Goal: Task Accomplishment & Management: Use online tool/utility

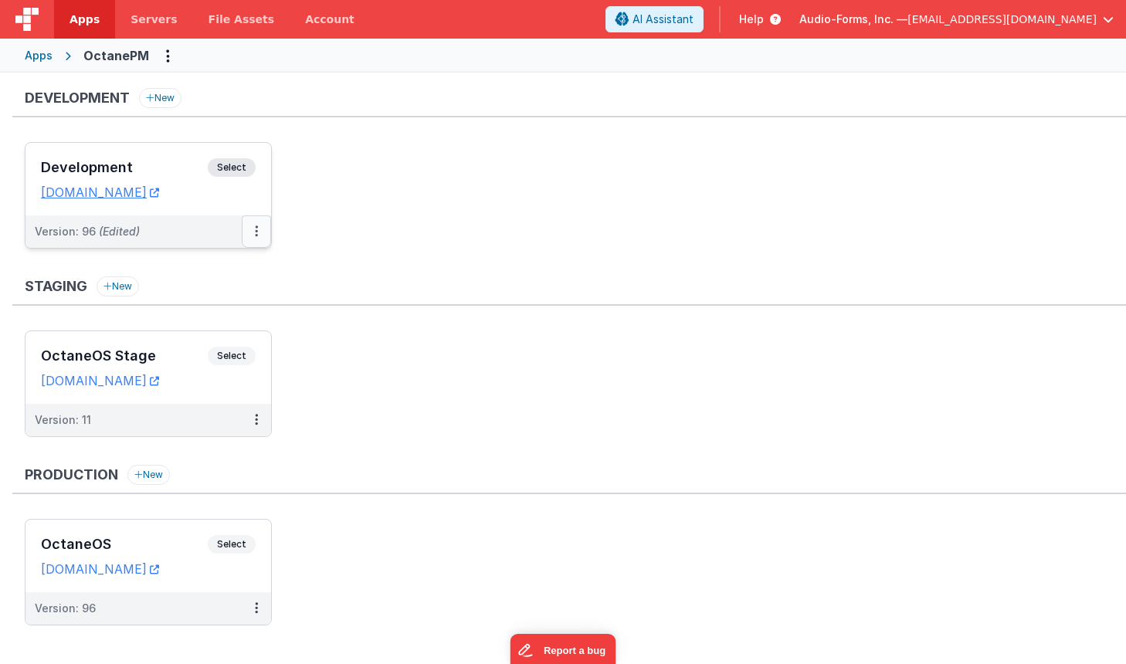
click at [258, 226] on button at bounding box center [256, 232] width 29 height 32
click at [196, 326] on link "Deploy..." at bounding box center [203, 322] width 136 height 28
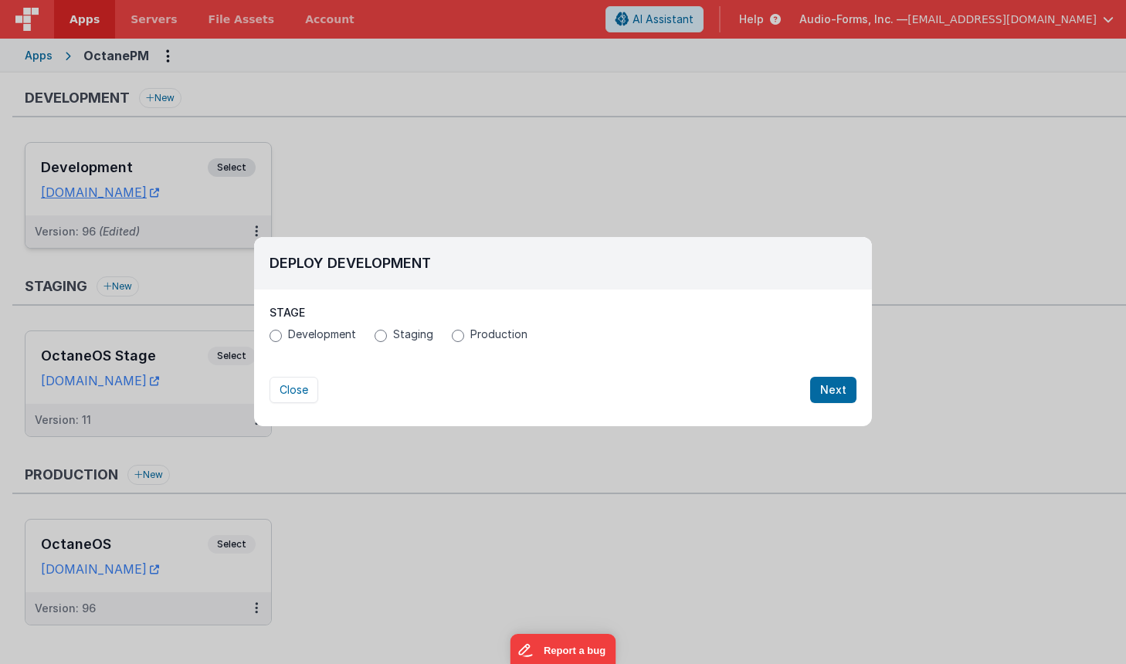
click at [494, 333] on span "Production" at bounding box center [498, 334] width 57 height 15
click at [464, 333] on input "Production" at bounding box center [458, 336] width 12 height 12
radio input "true"
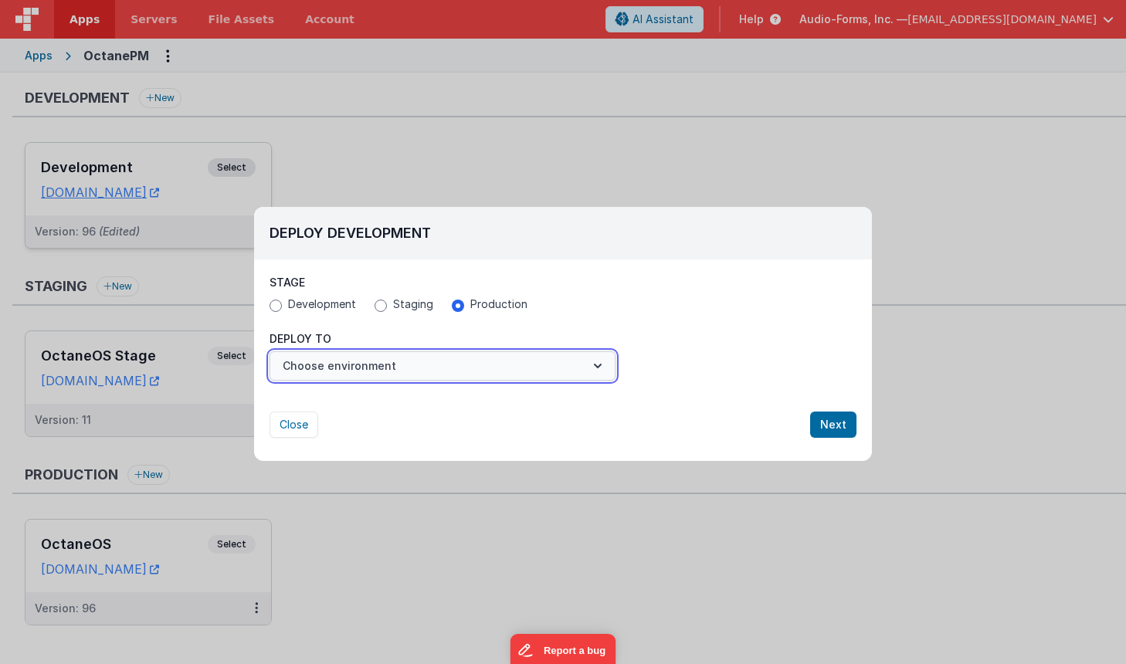
click at [436, 374] on button "Choose environment" at bounding box center [443, 365] width 346 height 29
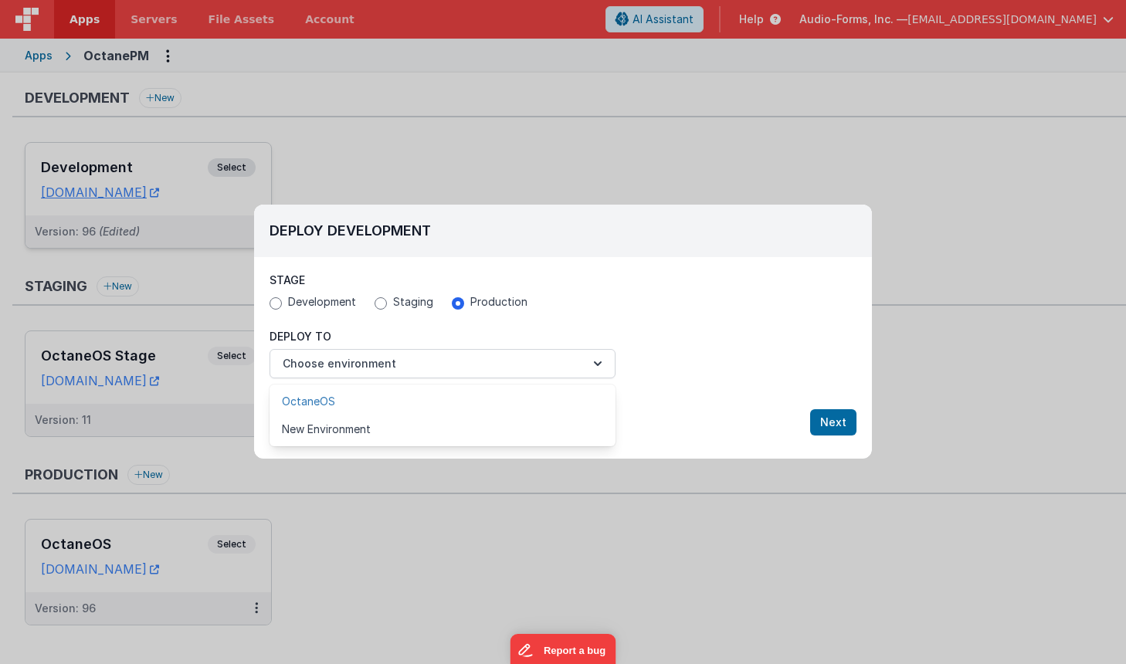
click at [399, 398] on link "OctaneOS" at bounding box center [443, 402] width 346 height 28
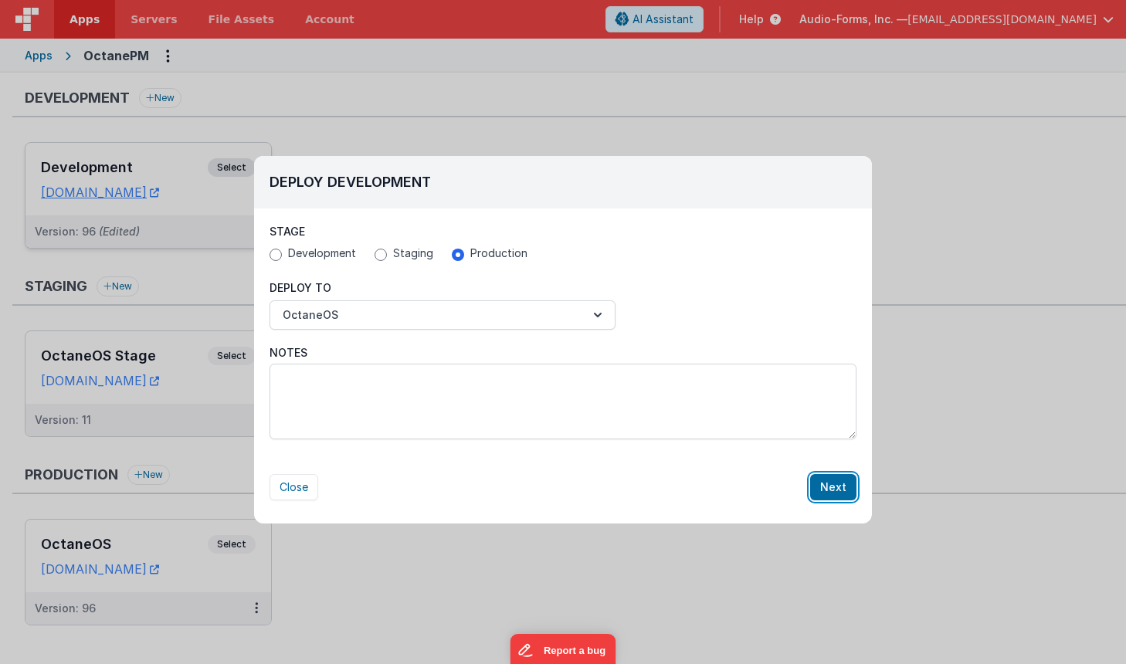
click at [827, 482] on button "Next" at bounding box center [833, 487] width 46 height 26
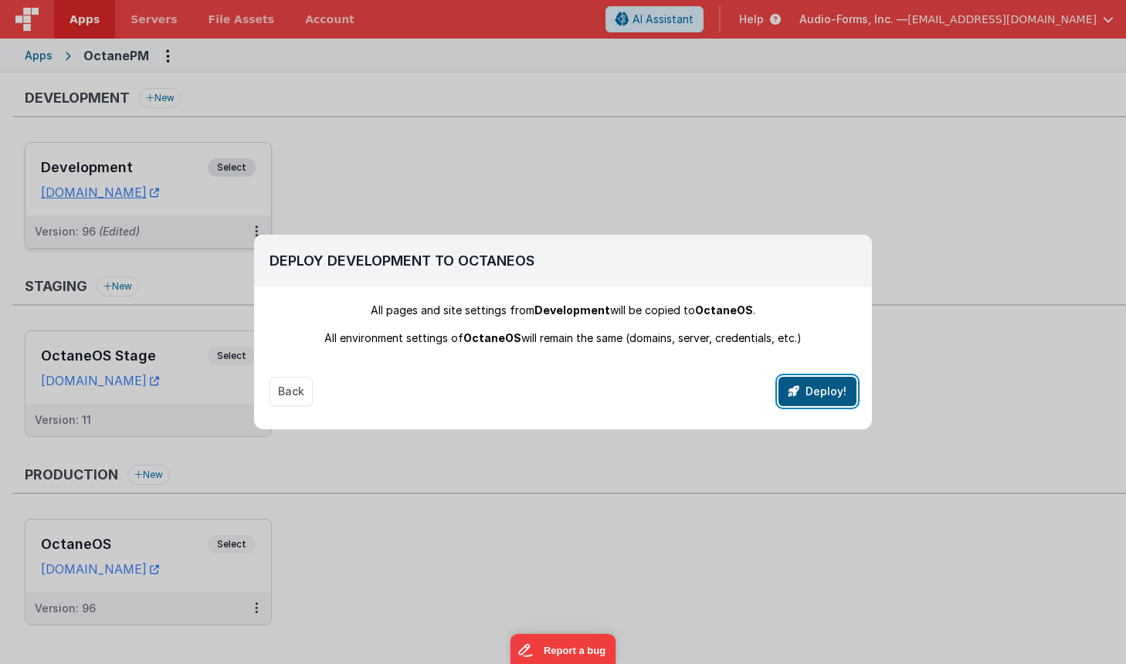
click at [827, 381] on button "Deploy!" at bounding box center [818, 391] width 78 height 29
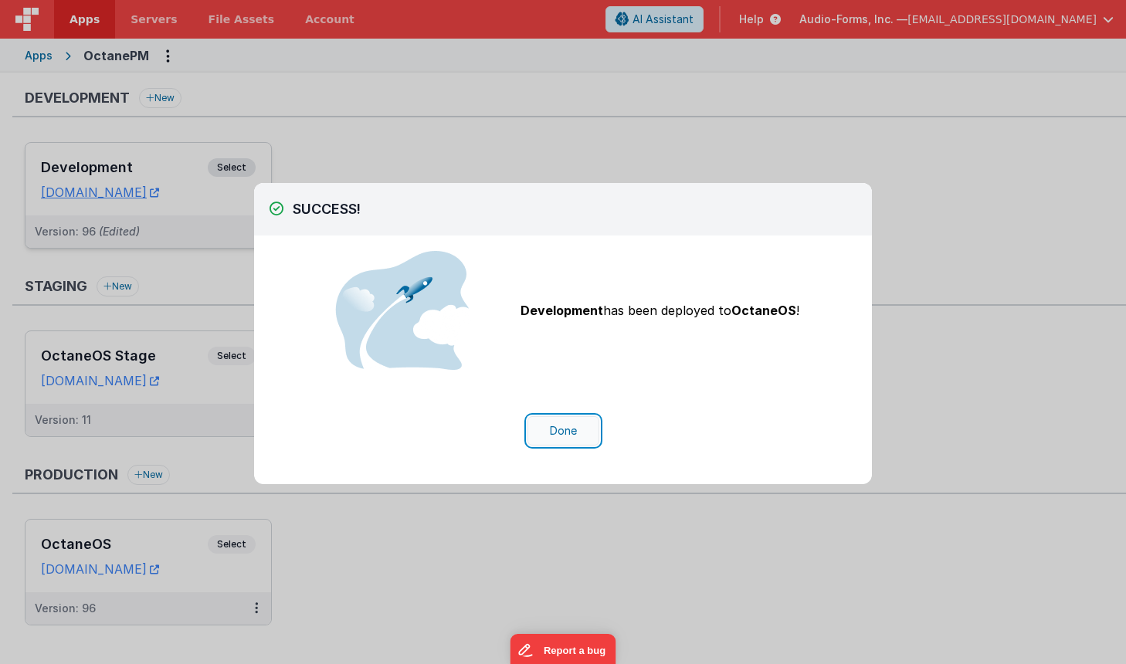
click at [582, 433] on button "Done" at bounding box center [564, 430] width 72 height 29
